Goal: Task Accomplishment & Management: Manage account settings

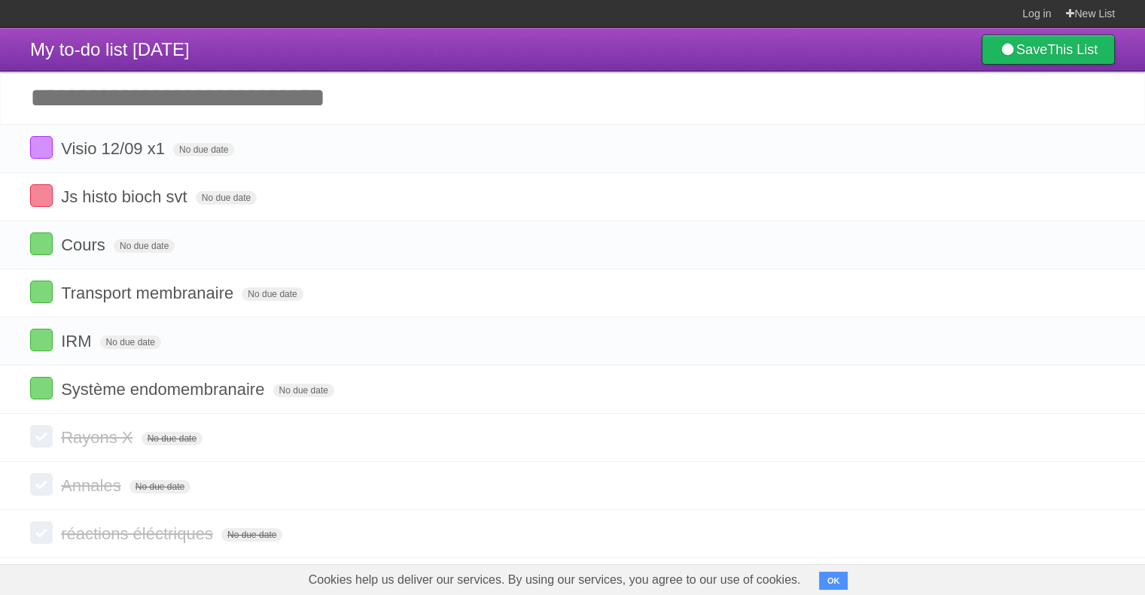
drag, startPoint x: 0, startPoint y: 39, endPoint x: 64, endPoint y: 33, distance: 64.3
click at [0, 39] on header "My to-do list 09/15/2025 Save This List" at bounding box center [572, 50] width 1145 height 44
click at [1096, 151] on icon at bounding box center [1101, 148] width 21 height 25
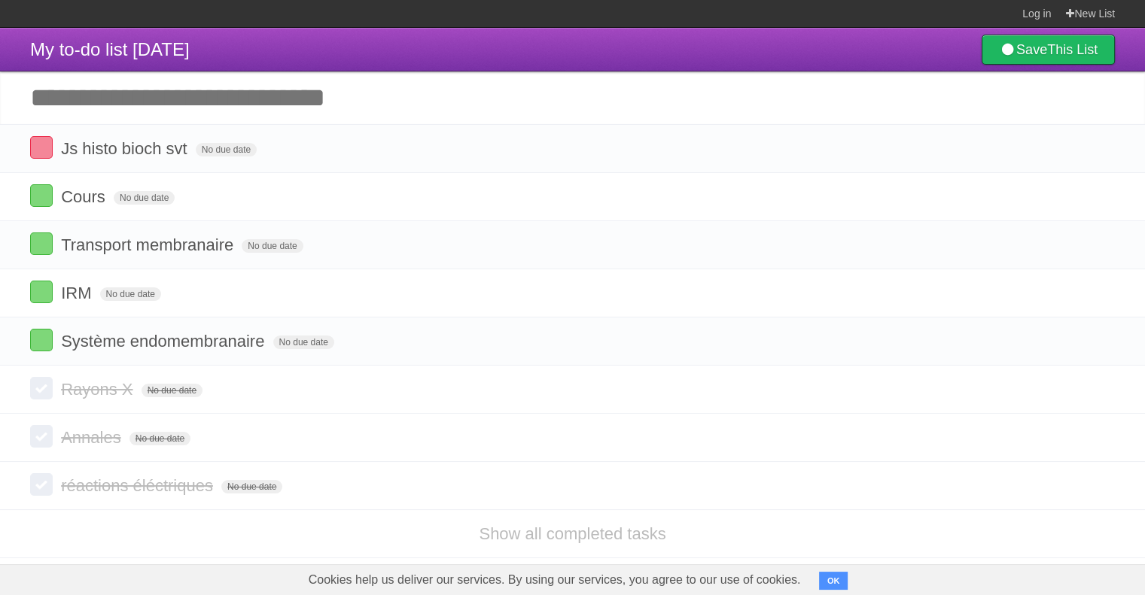
click at [1101, 149] on icon at bounding box center [1101, 148] width 21 height 25
click at [1095, 152] on icon at bounding box center [1101, 148] width 21 height 25
click link at bounding box center [1101, 148] width 29 height 25
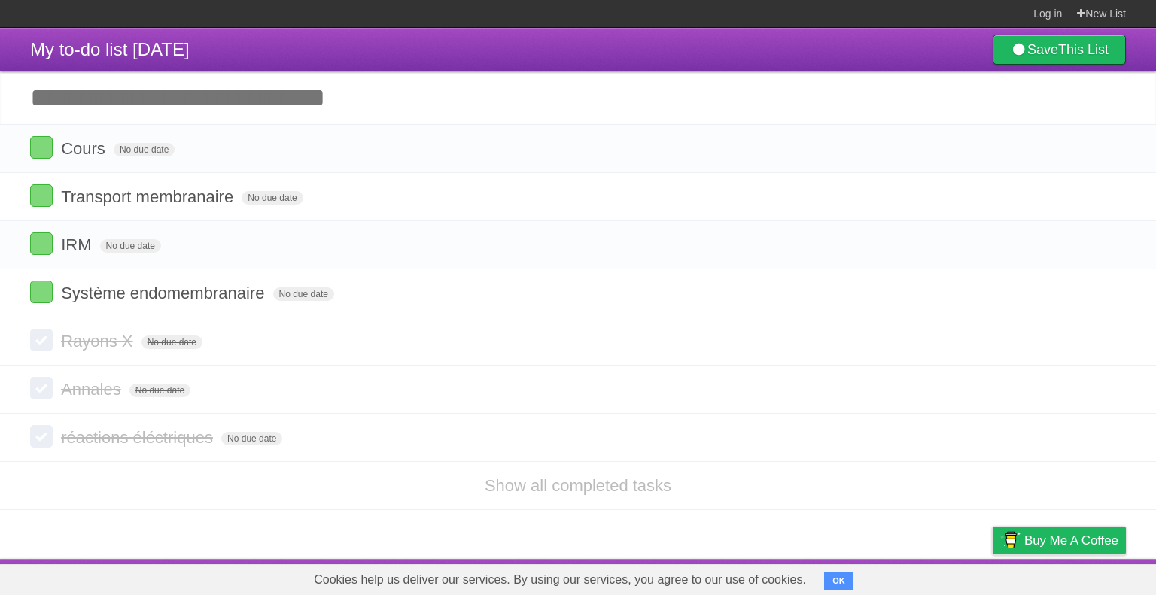
click at [1098, 136] on link at bounding box center [1112, 148] width 29 height 25
click at [1104, 149] on link at bounding box center [1112, 148] width 29 height 25
click at [1098, 136] on link at bounding box center [1112, 148] width 29 height 25
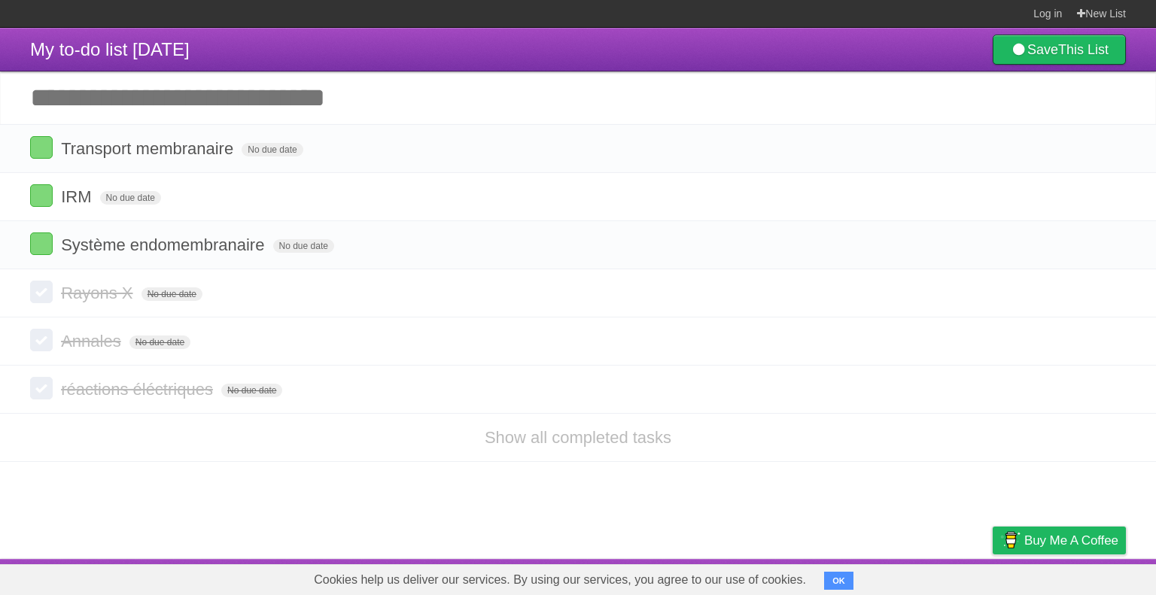
click at [1104, 149] on icon at bounding box center [1112, 148] width 21 height 25
click at [1104, 184] on icon at bounding box center [1112, 196] width 21 height 25
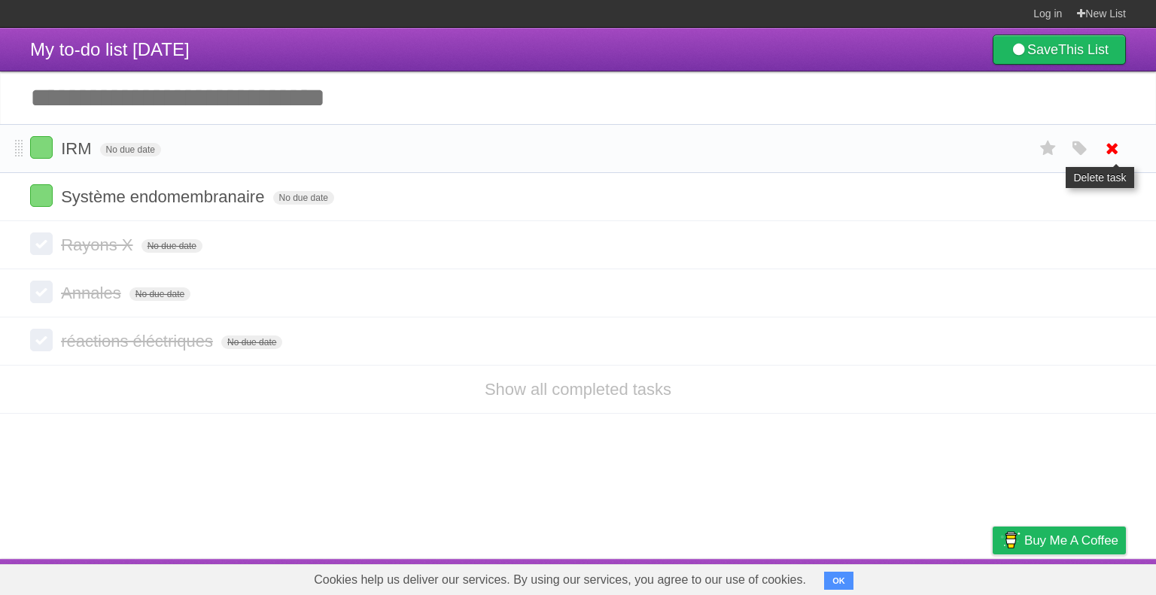
click at [1109, 146] on icon at bounding box center [1112, 148] width 21 height 25
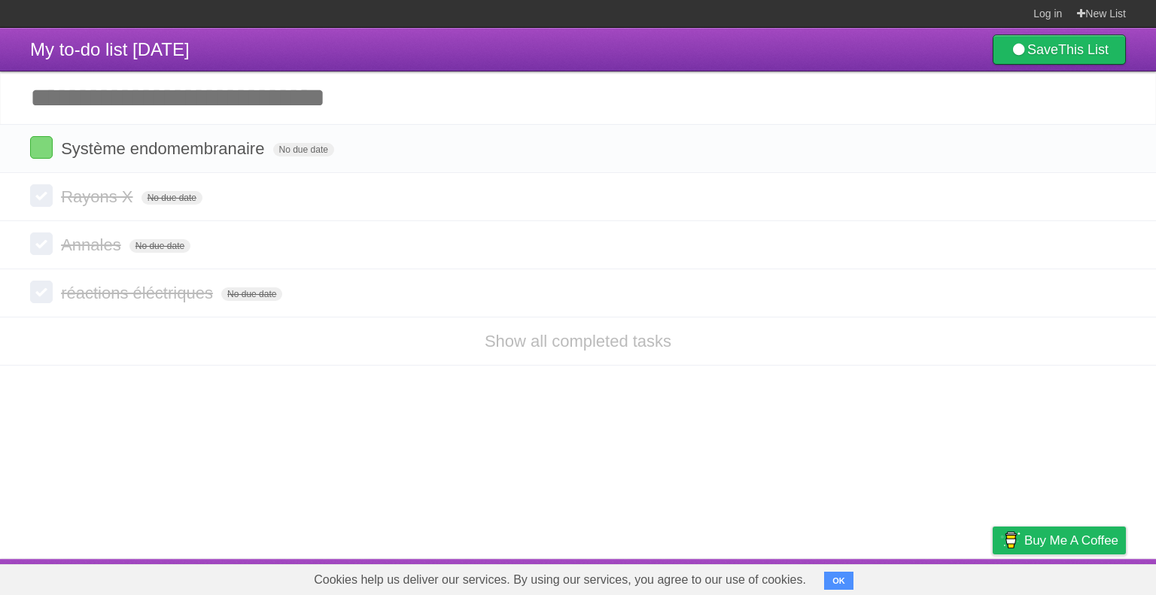
click at [1109, 146] on icon at bounding box center [1112, 148] width 21 height 25
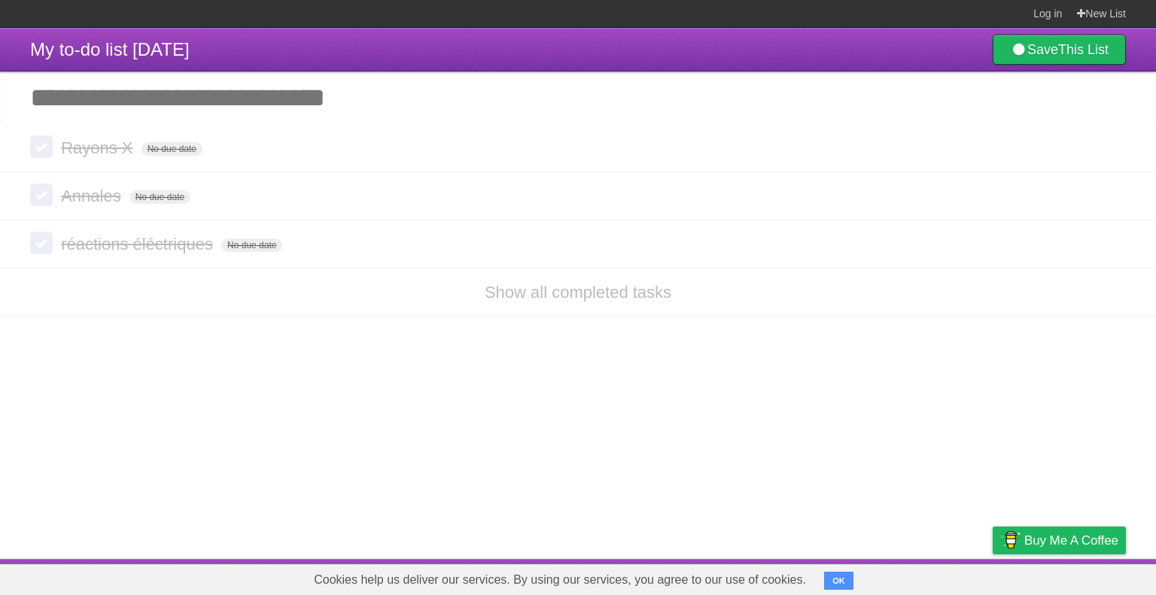
click at [1109, 145] on icon at bounding box center [1112, 147] width 21 height 25
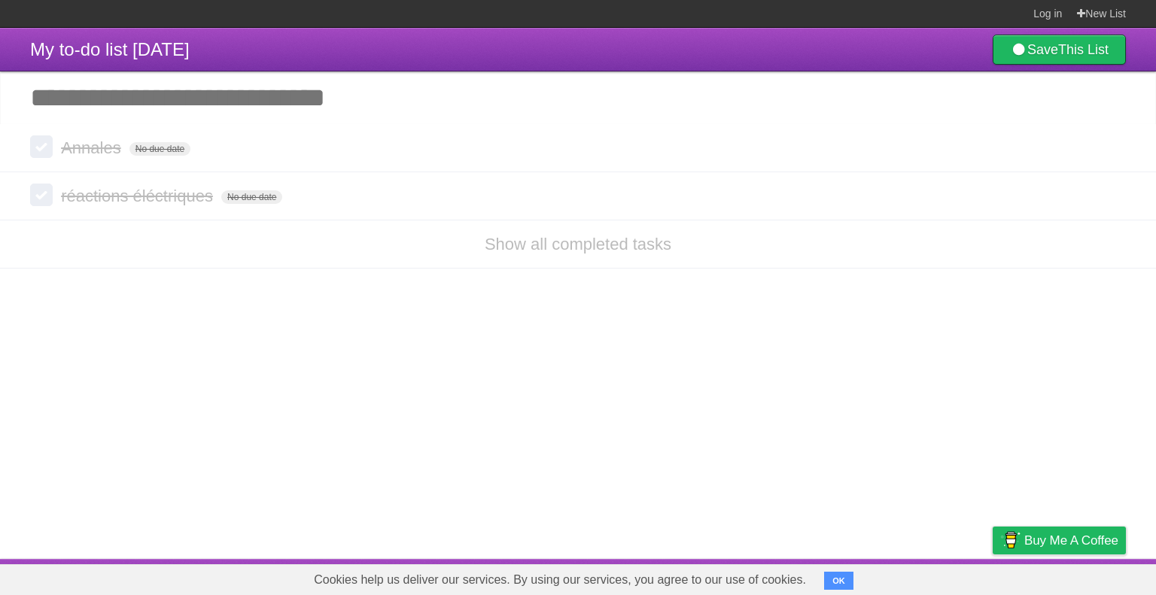
click at [1109, 145] on icon at bounding box center [1112, 147] width 21 height 25
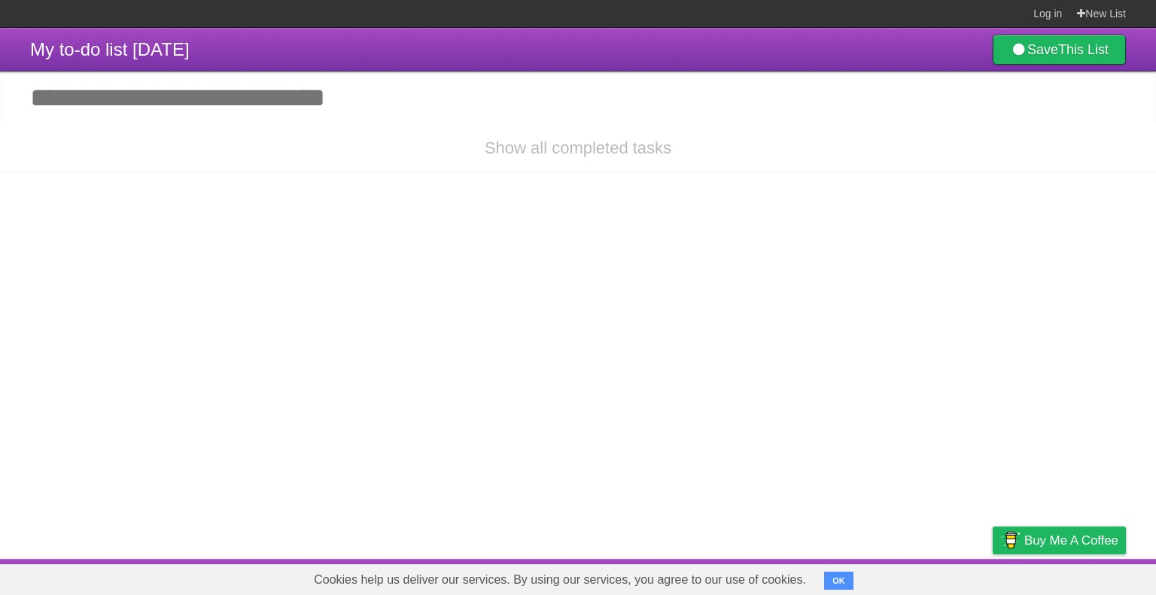
click at [1108, 154] on li "Show all completed tasks" at bounding box center [578, 148] width 1156 height 48
